Goal: Task Accomplishment & Management: Manage account settings

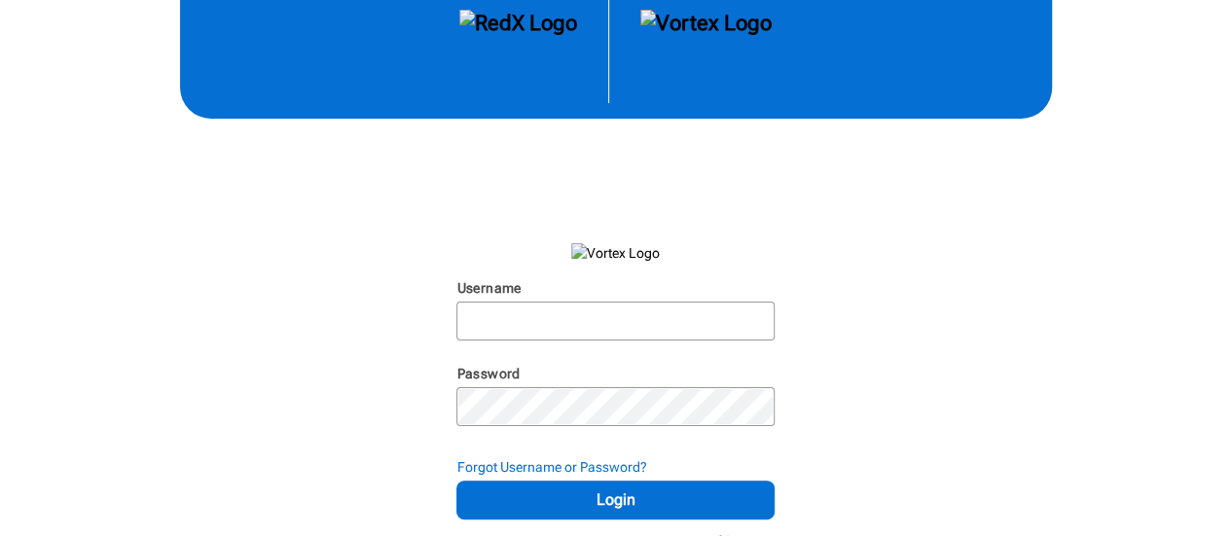
scroll to position [54, 0]
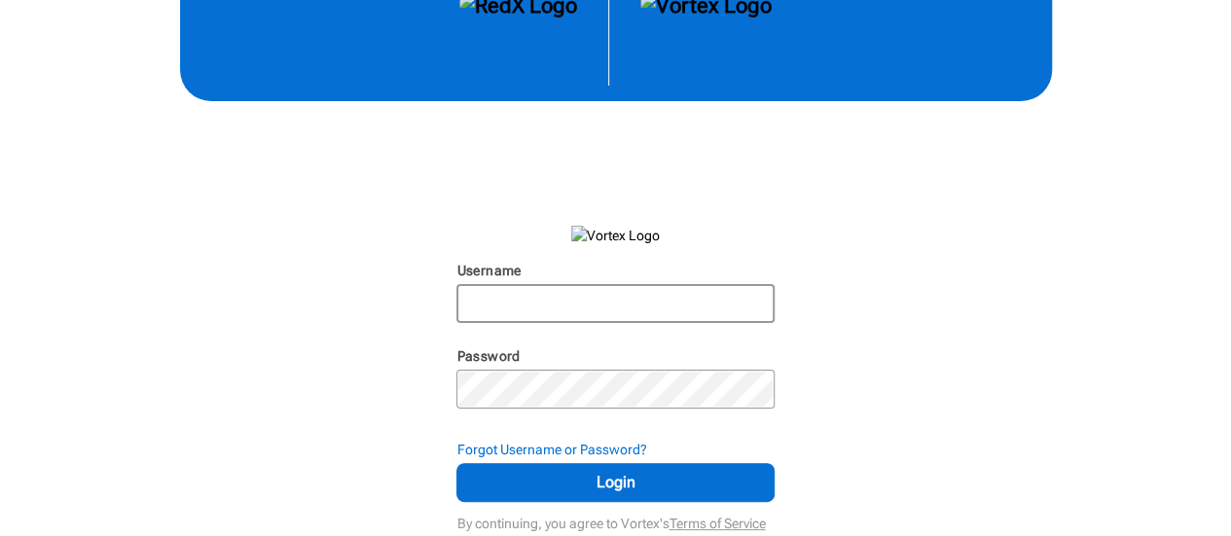
click at [637, 295] on input "Username" at bounding box center [614, 303] width 313 height 35
click at [616, 301] on input "Username" at bounding box center [614, 303] width 313 height 35
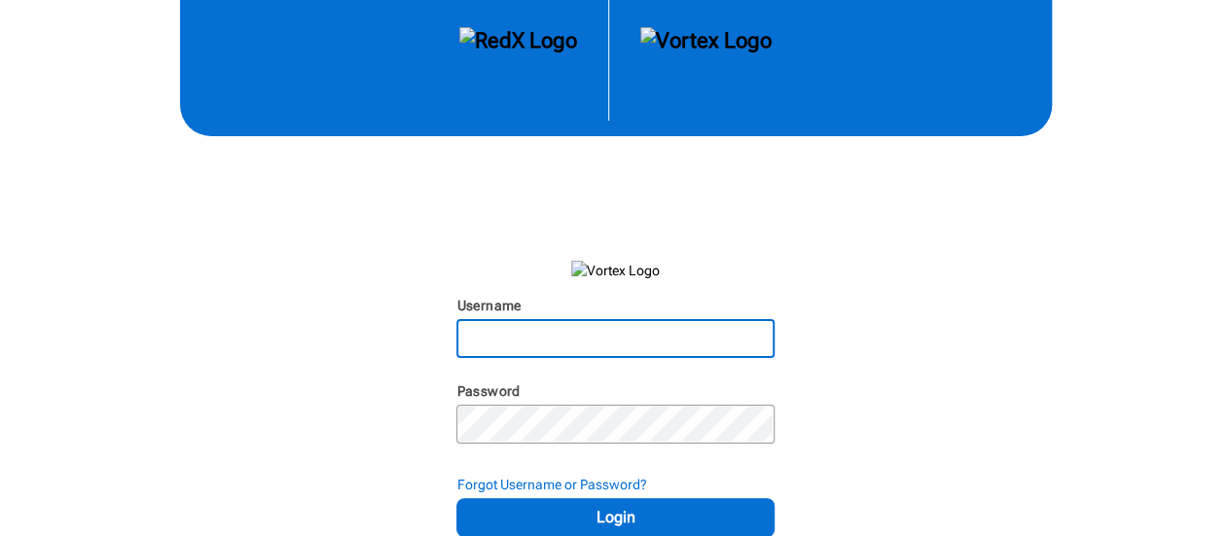
scroll to position [0, 0]
